Goal: Task Accomplishment & Management: Manage account settings

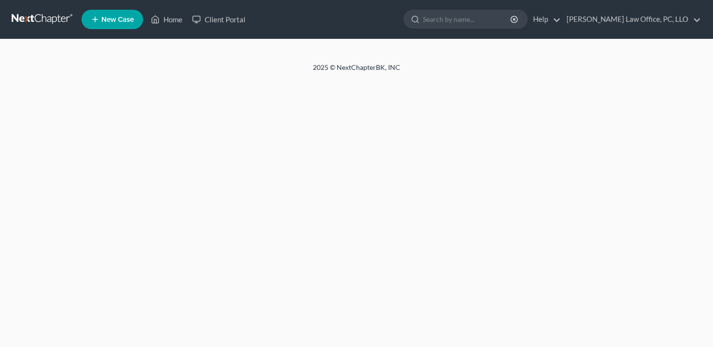
click at [668, 29] on ul "New Case Home Client Portal - No Result - See all results Or Press Enter... Hel…" at bounding box center [392, 19] width 620 height 25
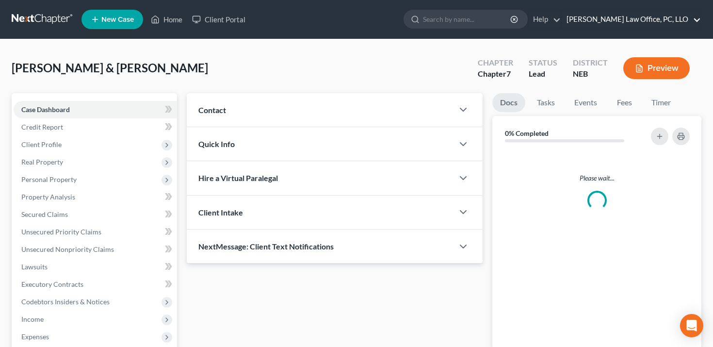
click at [664, 24] on link "[PERSON_NAME] Law Office, PC, LLO" at bounding box center [631, 19] width 139 height 17
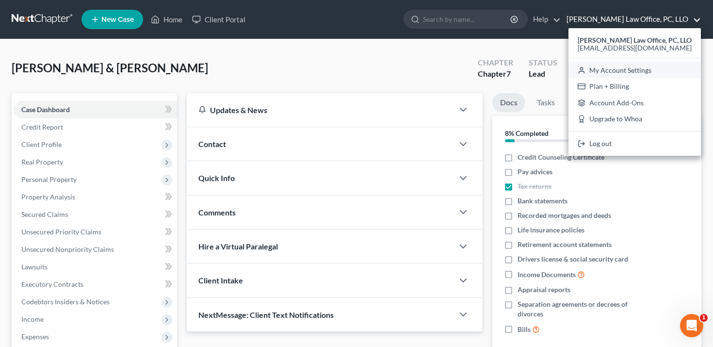
click at [636, 66] on link "My Account Settings" at bounding box center [635, 70] width 132 height 17
select select "23"
select select "30"
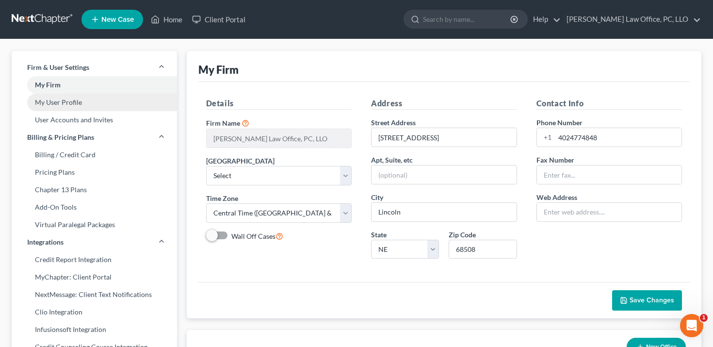
click at [106, 106] on link "My User Profile" at bounding box center [94, 102] width 165 height 17
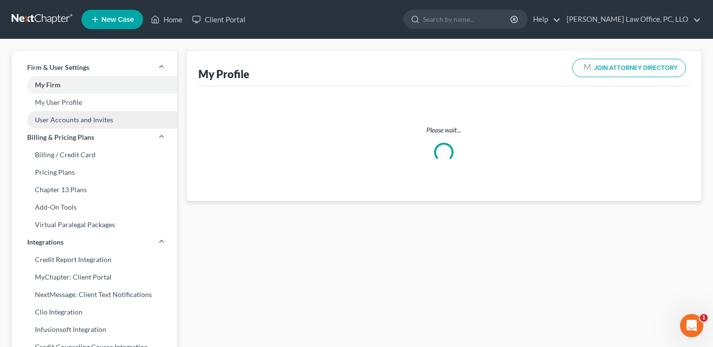
select select "30"
select select "48"
select select "attorney"
select select "2"
